Goal: Task Accomplishment & Management: Use online tool/utility

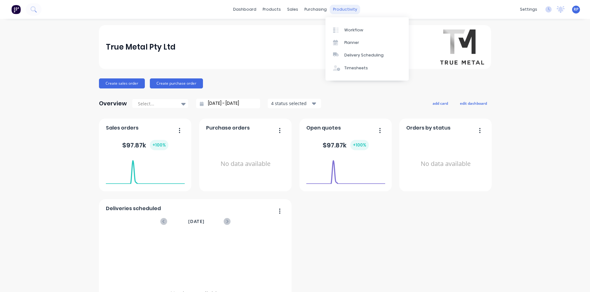
click at [332, 8] on div "productivity" at bounding box center [345, 9] width 30 height 9
click at [344, 41] on link "Planner" at bounding box center [366, 42] width 83 height 13
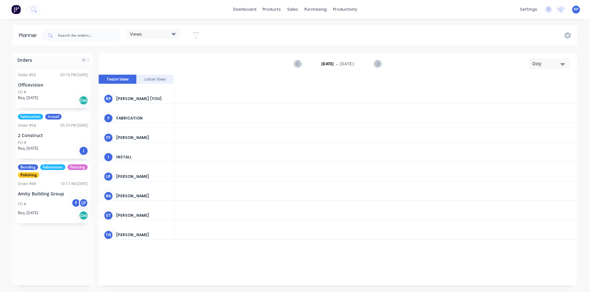
scroll to position [0, 905]
click at [128, 116] on div "FABRICATION" at bounding box center [142, 119] width 52 height 6
drag, startPoint x: 128, startPoint y: 117, endPoint x: 162, endPoint y: 122, distance: 33.9
click at [162, 122] on div "F FABRICATION" at bounding box center [136, 119] width 75 height 30
click at [156, 80] on button "Label View" at bounding box center [155, 79] width 38 height 9
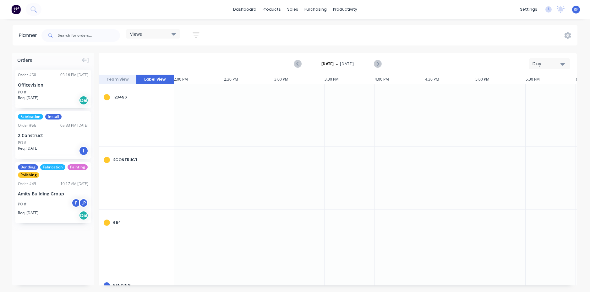
click at [124, 78] on button "Team View" at bounding box center [118, 79] width 38 height 9
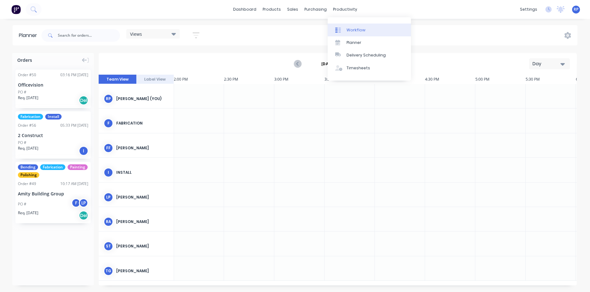
click at [351, 29] on div "Workflow" at bounding box center [355, 30] width 19 height 6
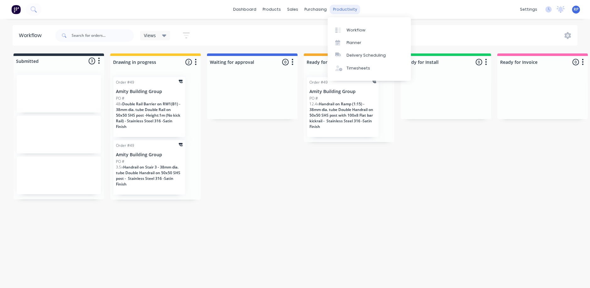
click at [348, 12] on div "productivity" at bounding box center [345, 9] width 30 height 9
click at [353, 58] on link "Delivery Scheduling" at bounding box center [369, 55] width 83 height 13
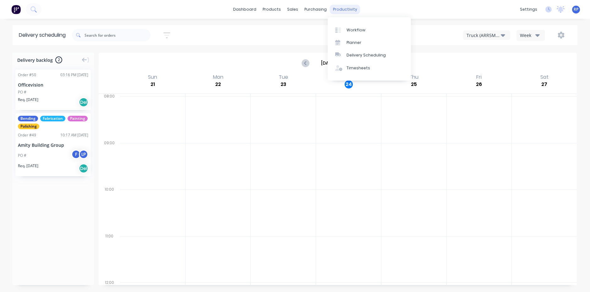
click at [342, 10] on div "productivity" at bounding box center [345, 9] width 30 height 9
click at [351, 69] on div "Timesheets" at bounding box center [358, 68] width 24 height 6
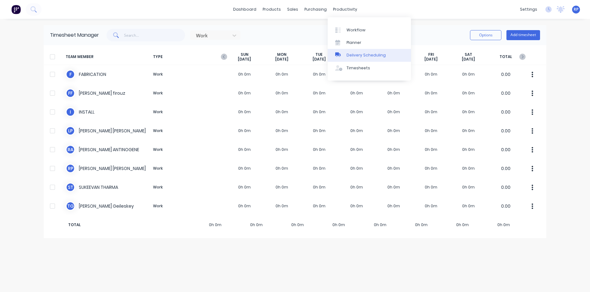
click at [348, 56] on div "Delivery Scheduling" at bounding box center [365, 55] width 39 height 6
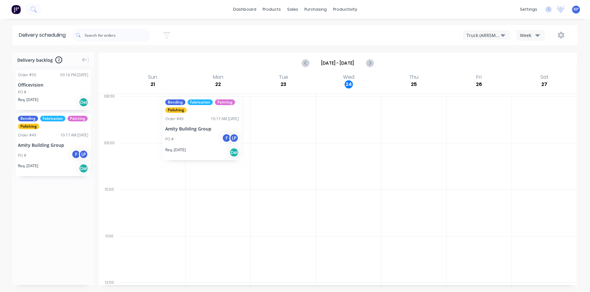
drag, startPoint x: 57, startPoint y: 124, endPoint x: 163, endPoint y: 92, distance: 110.5
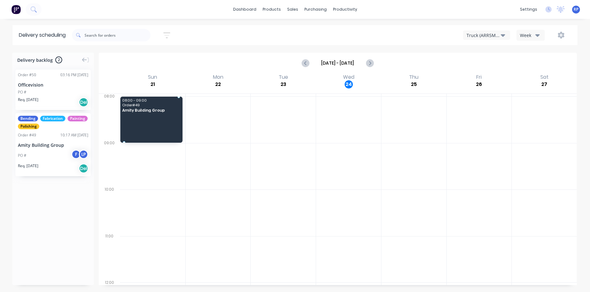
drag, startPoint x: 73, startPoint y: 135, endPoint x: 183, endPoint y: 106, distance: 113.5
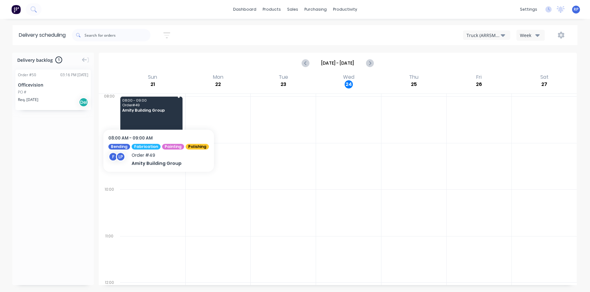
drag, startPoint x: 160, startPoint y: 111, endPoint x: 137, endPoint y: 121, distance: 25.0
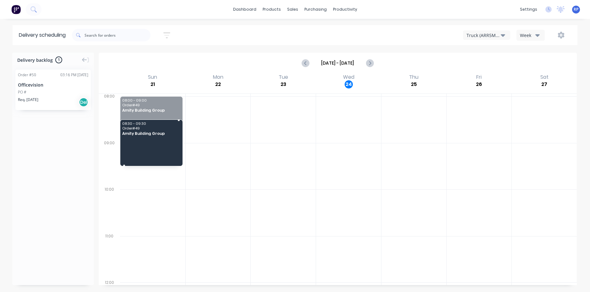
drag, startPoint x: 150, startPoint y: 99, endPoint x: 113, endPoint y: 112, distance: 38.8
drag, startPoint x: 161, startPoint y: 126, endPoint x: 128, endPoint y: 128, distance: 33.0
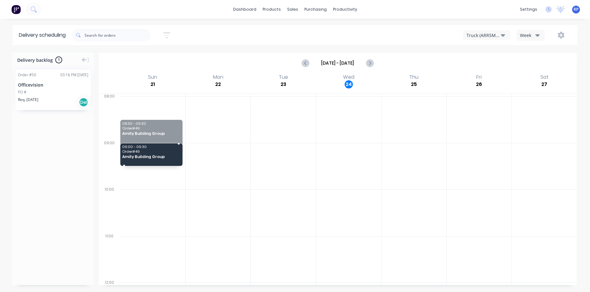
drag, startPoint x: 178, startPoint y: 121, endPoint x: 177, endPoint y: 153, distance: 32.4
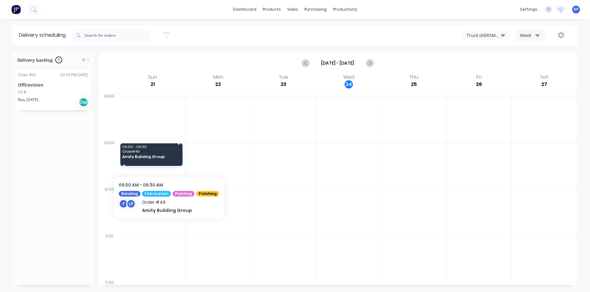
click at [167, 160] on div "09:00 - 09:30 Order # 49 Amity Building Group" at bounding box center [151, 155] width 62 height 23
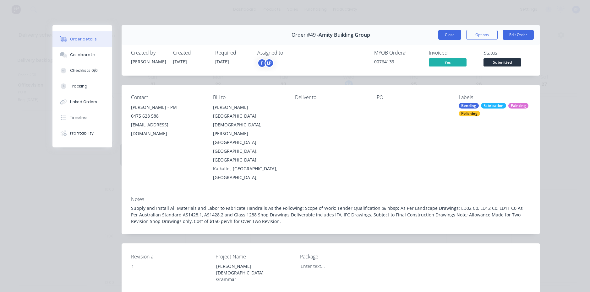
click at [453, 37] on button "Close" at bounding box center [449, 35] width 23 height 10
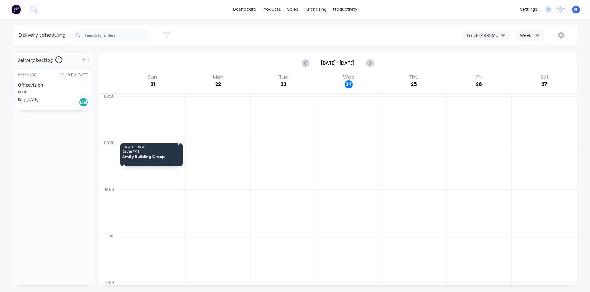
drag, startPoint x: 161, startPoint y: 158, endPoint x: 147, endPoint y: 152, distance: 15.5
drag, startPoint x: 179, startPoint y: 144, endPoint x: 213, endPoint y: 155, distance: 35.9
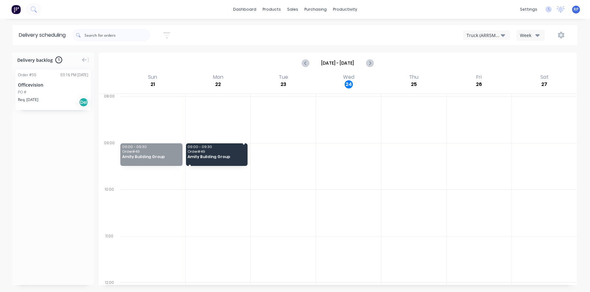
drag, startPoint x: 161, startPoint y: 152, endPoint x: 201, endPoint y: 152, distance: 39.9
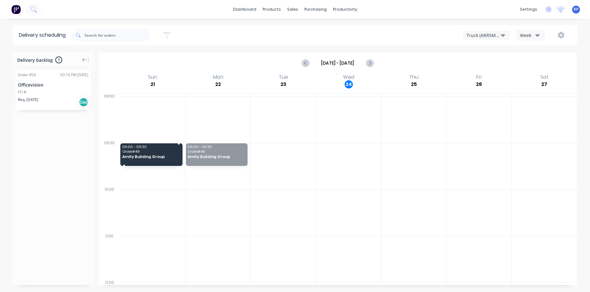
drag, startPoint x: 201, startPoint y: 152, endPoint x: 168, endPoint y: 152, distance: 33.6
drag, startPoint x: 154, startPoint y: 152, endPoint x: 65, endPoint y: 152, distance: 89.5
click at [65, 152] on div "Delivery backlog 1 Order # 50 03:16 PM 20/08/25 Officevision PO # Req. 22/07/25…" at bounding box center [295, 172] width 590 height 239
drag, startPoint x: 139, startPoint y: 150, endPoint x: 71, endPoint y: 151, distance: 67.9
click at [71, 151] on div "Delivery backlog 1 Order # 50 03:16 PM 20/08/25 Officevision PO # Req. 22/07/25…" at bounding box center [295, 172] width 590 height 239
